Goal: Task Accomplishment & Management: Manage account settings

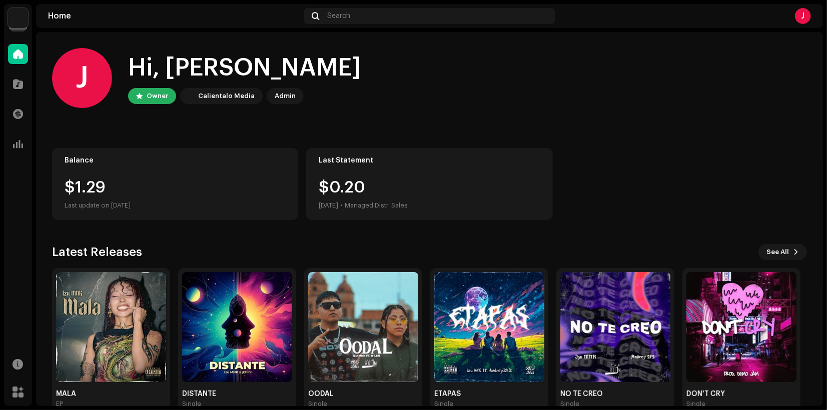
click at [21, 18] on img at bounding box center [18, 18] width 20 height 20
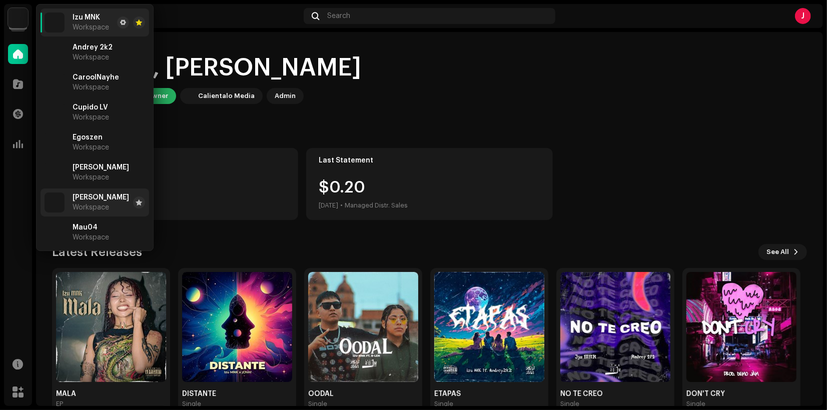
click at [89, 200] on span "[PERSON_NAME]" at bounding box center [101, 198] width 57 height 8
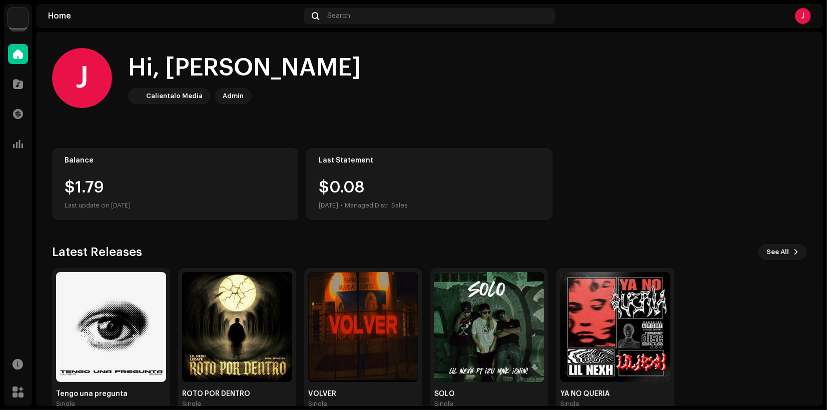
click at [12, 25] on img at bounding box center [18, 18] width 20 height 20
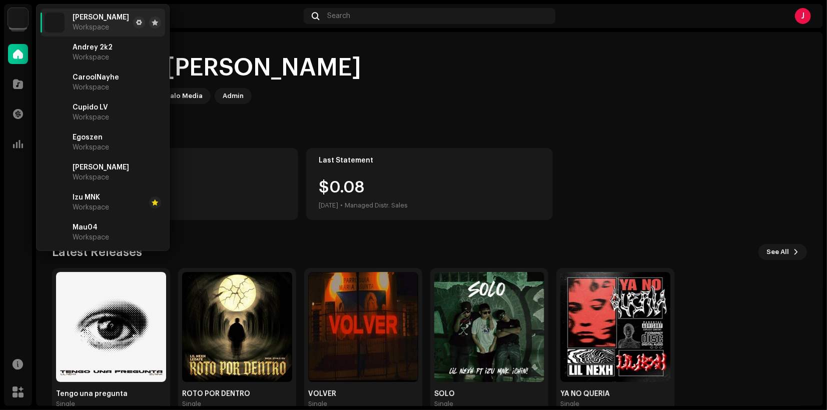
click at [324, 64] on div "J Hi, Jimmy Calientalo Media Admin" at bounding box center [429, 78] width 755 height 60
